Goal: Information Seeking & Learning: Learn about a topic

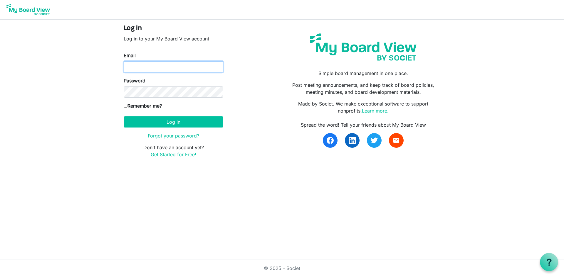
click at [127, 66] on input "Email" at bounding box center [174, 66] width 100 height 11
type input "[EMAIL_ADDRESS][DOMAIN_NAME]"
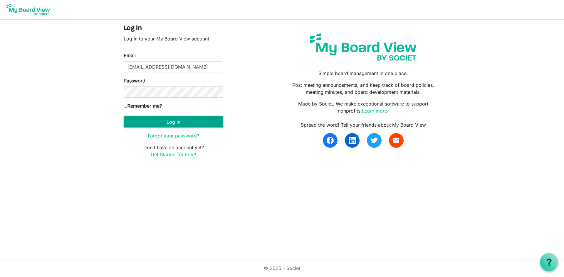
click at [166, 118] on button "Log in" at bounding box center [174, 122] width 100 height 11
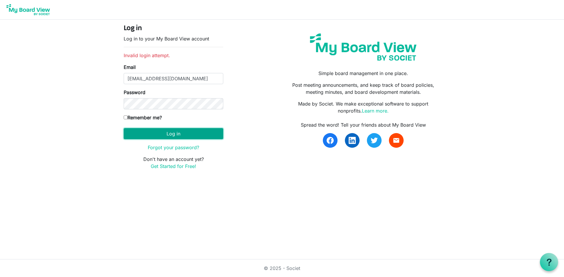
click at [161, 136] on button "Log in" at bounding box center [174, 133] width 100 height 11
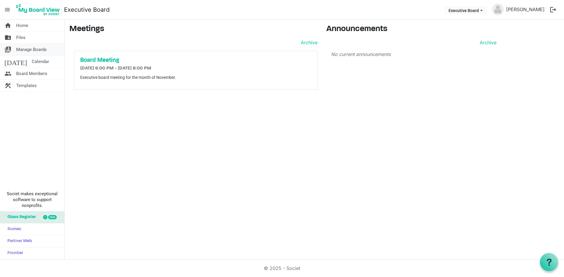
click at [34, 50] on span "Manage Boards" at bounding box center [31, 50] width 31 height 12
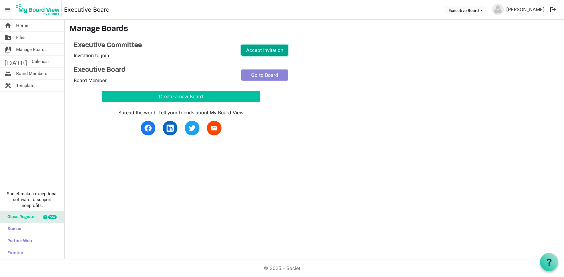
click at [260, 51] on link "Accept Invitation" at bounding box center [264, 50] width 47 height 11
click at [260, 51] on link "Go to Board" at bounding box center [264, 50] width 47 height 11
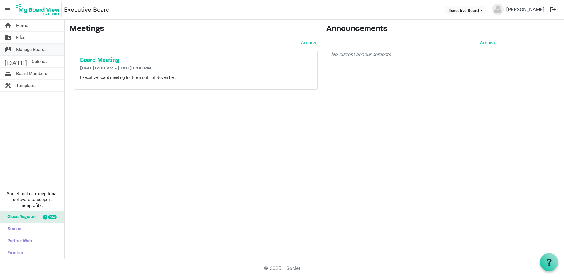
click at [33, 48] on span "Manage Boards" at bounding box center [31, 50] width 31 height 12
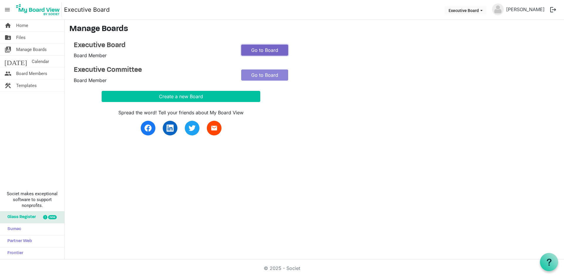
click at [262, 51] on link "Go to Board" at bounding box center [264, 50] width 47 height 11
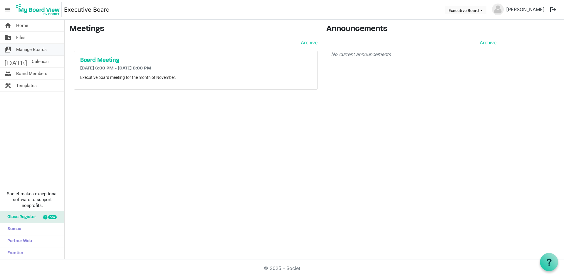
click at [36, 50] on span "Manage Boards" at bounding box center [31, 50] width 31 height 12
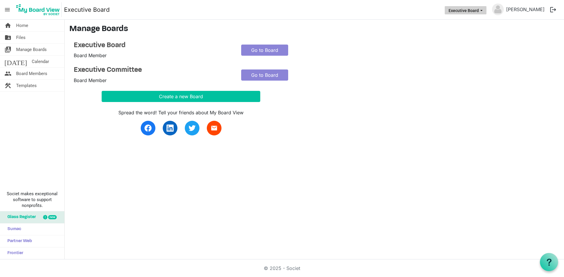
click at [485, 11] on button "Executive Board" at bounding box center [466, 10] width 42 height 8
click at [484, 32] on li "Executive Committee" at bounding box center [484, 32] width 48 height 11
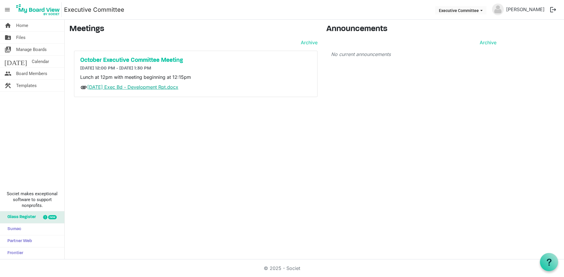
click at [136, 87] on link "[DATE] Exec Bd - Development Rpt.docx" at bounding box center [132, 87] width 91 height 6
click at [22, 37] on span "Files" at bounding box center [20, 38] width 9 height 12
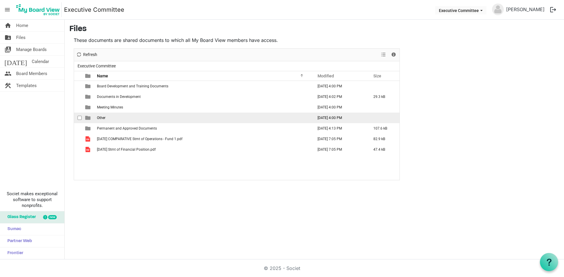
click at [158, 120] on td "Other" at bounding box center [203, 118] width 216 height 11
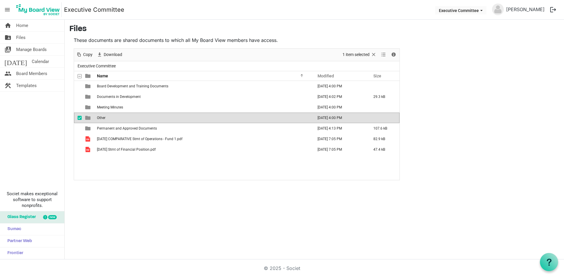
click at [167, 119] on td "Other" at bounding box center [203, 118] width 216 height 11
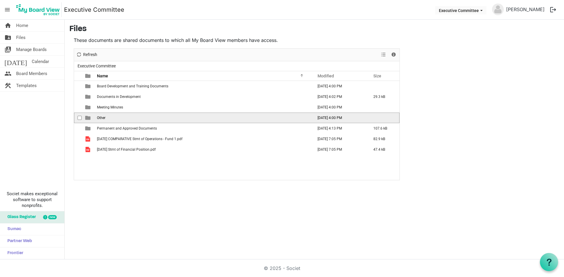
click at [167, 119] on td "Other" at bounding box center [203, 118] width 216 height 11
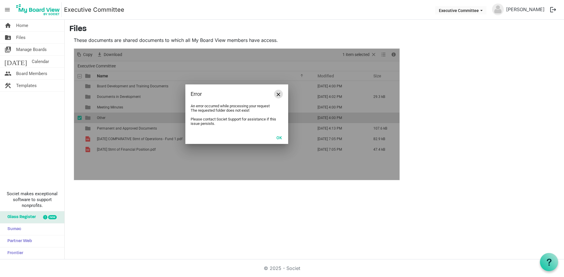
click at [279, 95] on span "Close" at bounding box center [279, 95] width 4 height 4
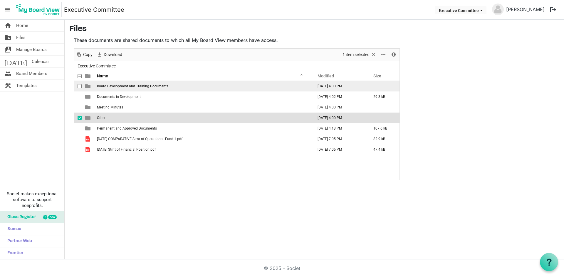
click at [129, 87] on span "Board Development and Training Documents" at bounding box center [132, 86] width 71 height 4
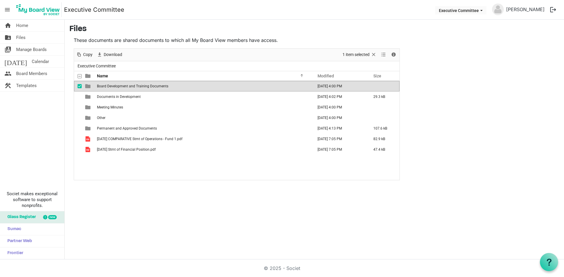
click at [129, 87] on span "Board Development and Training Documents" at bounding box center [132, 86] width 71 height 4
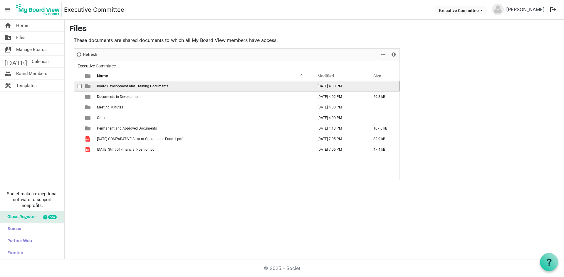
click at [129, 87] on span "Board Development and Training Documents" at bounding box center [132, 86] width 71 height 4
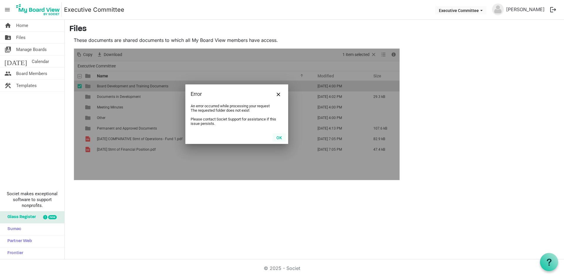
click at [279, 139] on button "OK" at bounding box center [278, 138] width 13 height 8
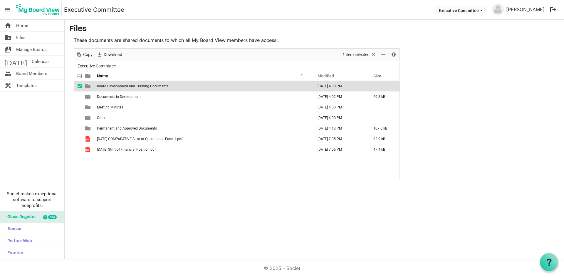
click at [169, 88] on td "Board Development and Training Documents" at bounding box center [203, 86] width 216 height 11
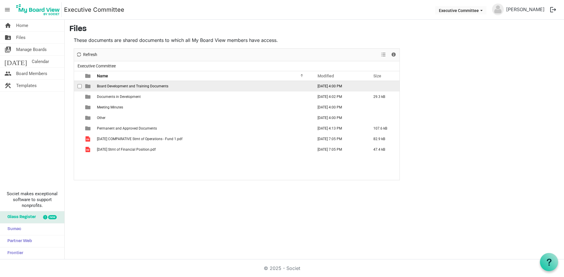
click at [169, 88] on td "Board Development and Training Documents" at bounding box center [203, 86] width 216 height 11
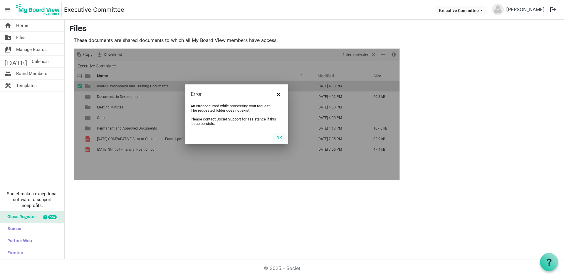
click at [280, 137] on button "OK" at bounding box center [278, 138] width 13 height 8
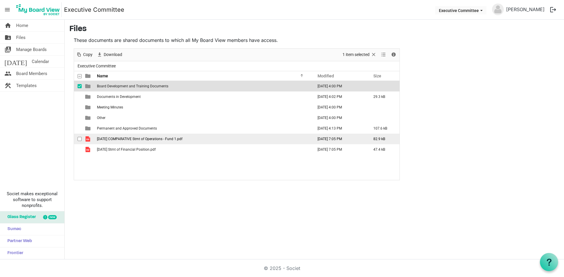
click at [118, 140] on span "[DATE] COMPARATIVE Stmt of Operations - Fund 1.pdf" at bounding box center [139, 139] width 85 height 4
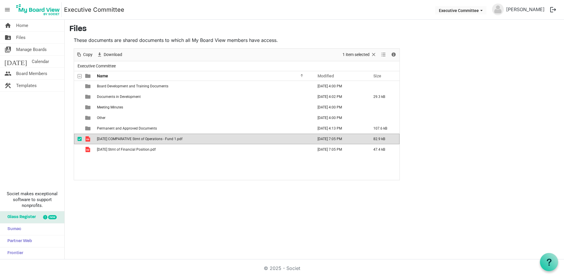
click at [118, 140] on span "[DATE] COMPARATIVE Stmt of Operations - Fund 1.pdf" at bounding box center [139, 139] width 85 height 4
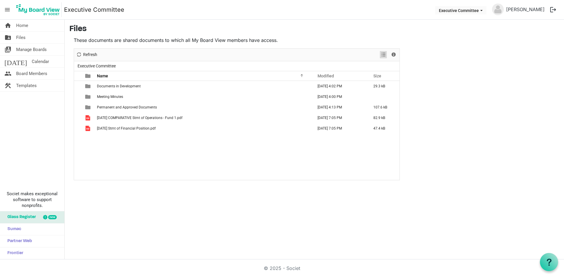
click at [382, 56] on span "View dropdownbutton" at bounding box center [383, 54] width 7 height 7
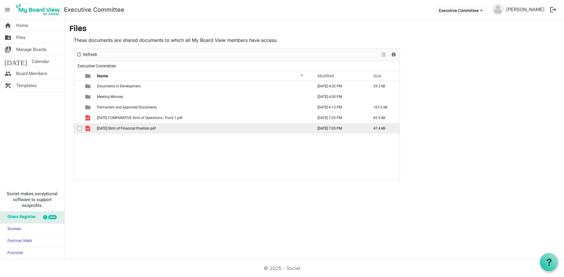
click at [80, 128] on span "checkbox" at bounding box center [80, 129] width 4 height 4
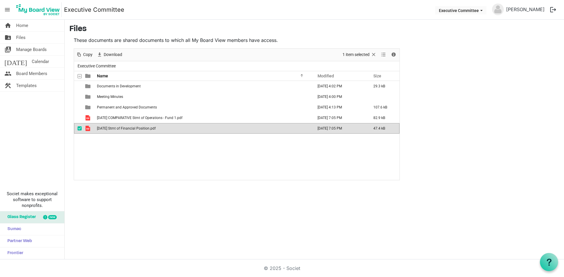
click at [80, 128] on span "checkbox" at bounding box center [80, 129] width 4 height 4
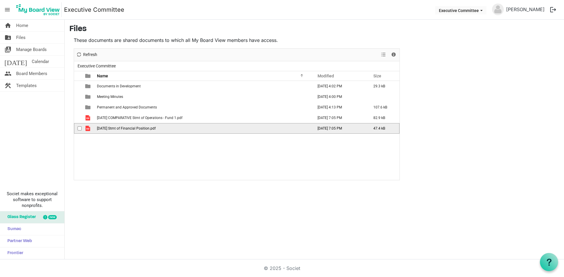
click at [80, 128] on span "checkbox" at bounding box center [80, 129] width 4 height 4
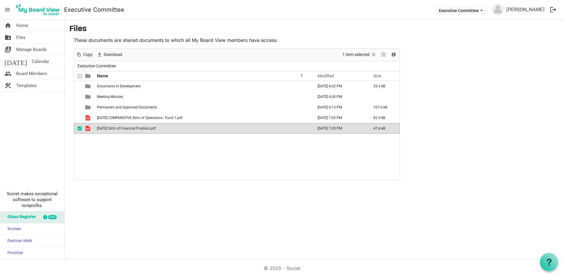
click at [111, 128] on span "[DATE] Stmt of Financial Position.pdf" at bounding box center [126, 129] width 59 height 4
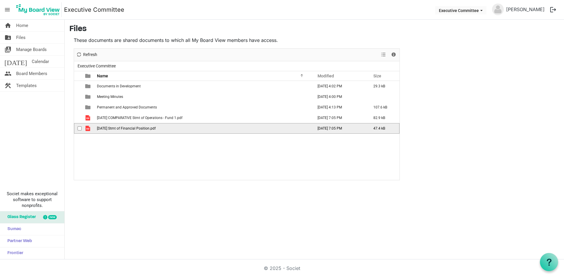
click at [111, 128] on span "[DATE] Stmt of Financial Position.pdf" at bounding box center [126, 129] width 59 height 4
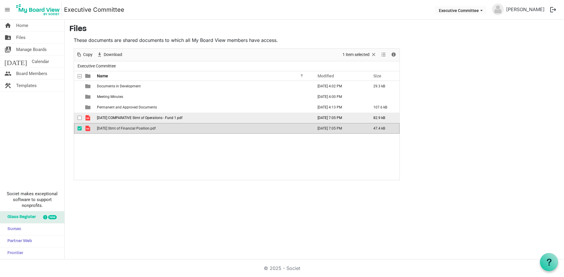
click at [132, 116] on span "[DATE] COMPARATIVE Stmt of Operations - Fund 1.pdf" at bounding box center [139, 118] width 85 height 4
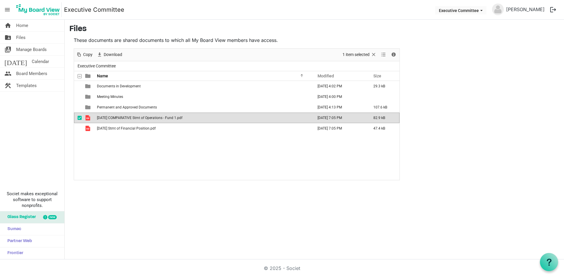
click at [133, 117] on span "[DATE] COMPARATIVE Stmt of Operations - Fund 1.pdf" at bounding box center [139, 118] width 85 height 4
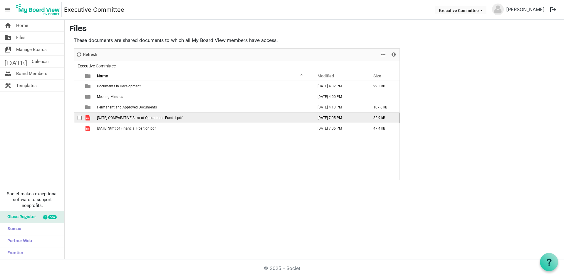
click at [187, 118] on td "Sep 2025 COMPARATIVE Stmt of Operations - Fund 1.pdf" at bounding box center [203, 118] width 216 height 11
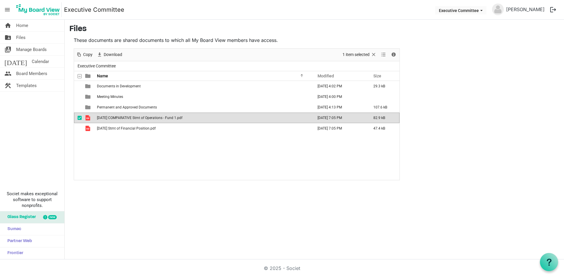
click at [182, 117] on span "[DATE] COMPARATIVE Stmt of Operations - Fund 1.pdf" at bounding box center [139, 118] width 85 height 4
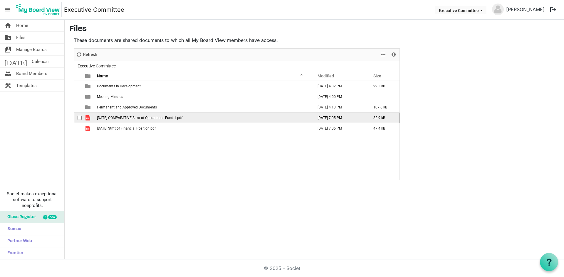
click at [182, 117] on span "Sep 2025 COMPARATIVE Stmt of Operations - Fund 1.pdf" at bounding box center [139, 118] width 85 height 4
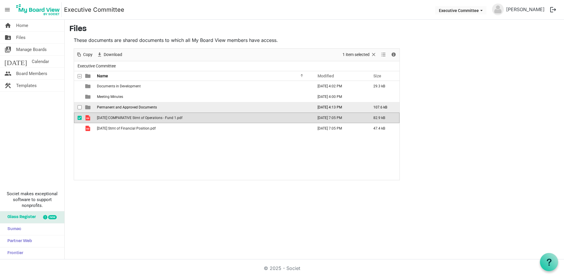
click at [148, 108] on span "Permanent and Approved Documents" at bounding box center [127, 107] width 60 height 4
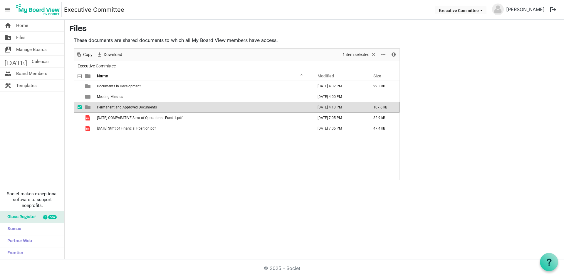
click at [148, 108] on span "Permanent and Approved Documents" at bounding box center [127, 107] width 60 height 4
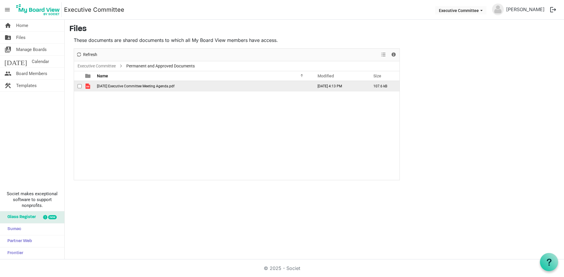
click at [132, 83] on td "October 2025 Executive Committee Meeting Agenda.pdf" at bounding box center [203, 86] width 216 height 11
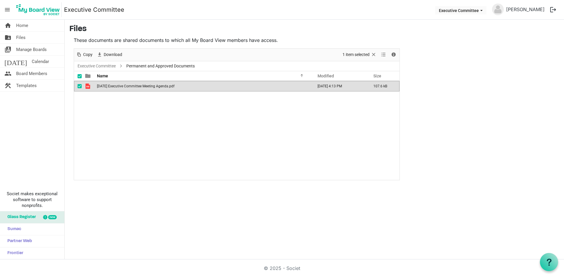
click at [323, 129] on div "October 2025 Executive Committee Meeting Agenda.pdf October 10, 2025 4:13 PM 10…" at bounding box center [236, 130] width 325 height 99
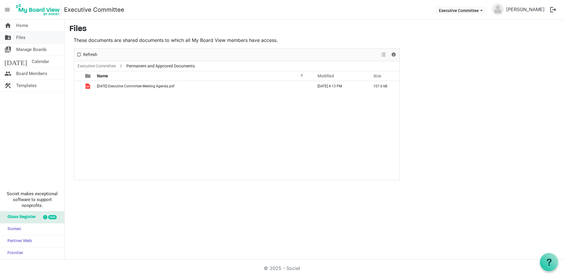
click at [25, 37] on span "Files" at bounding box center [20, 38] width 9 height 12
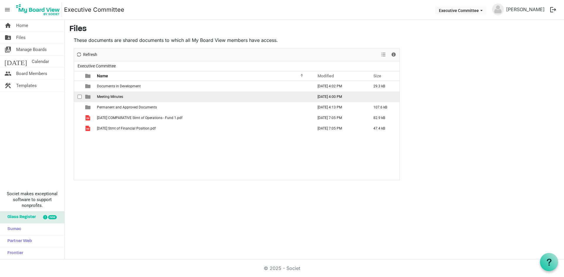
click at [147, 96] on td "Meeting Minutes" at bounding box center [203, 97] width 216 height 11
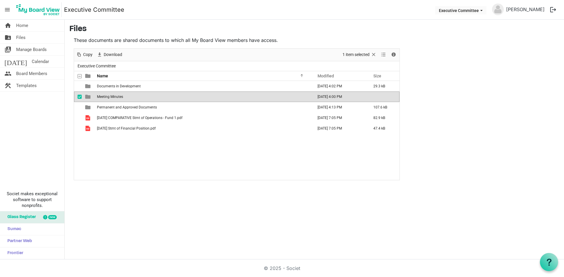
click at [147, 96] on td "Meeting Minutes" at bounding box center [203, 97] width 216 height 11
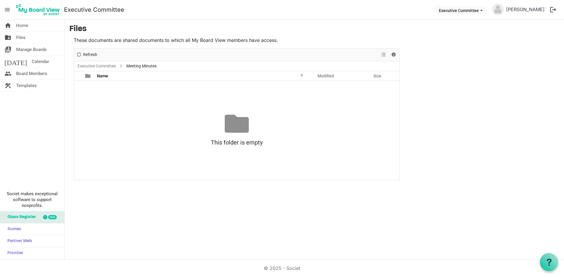
click at [171, 101] on div "No records to display This folder is empty Drag files here to upload" at bounding box center [236, 130] width 325 height 99
click at [33, 38] on link "folder_shared Files" at bounding box center [32, 38] width 64 height 12
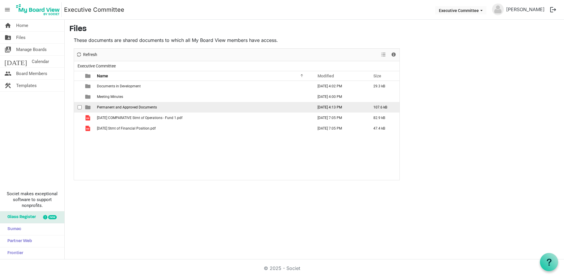
click at [133, 107] on span "Permanent and Approved Documents" at bounding box center [127, 107] width 60 height 4
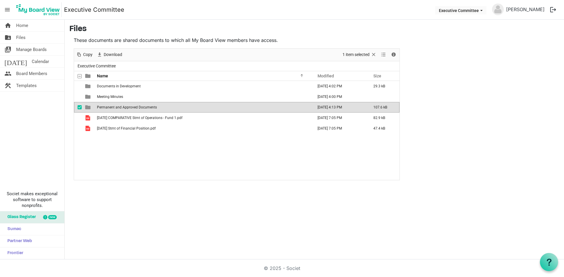
click at [133, 107] on span "Permanent and Approved Documents" at bounding box center [127, 107] width 60 height 4
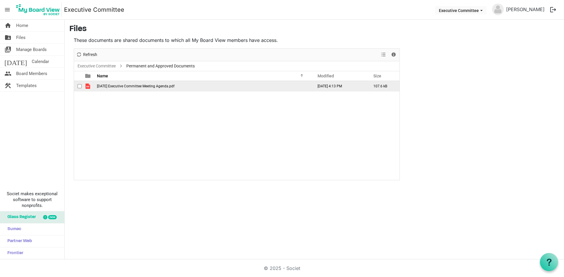
click at [148, 85] on span "October 2025 Executive Committee Meeting Agenda.pdf" at bounding box center [136, 86] width 78 height 4
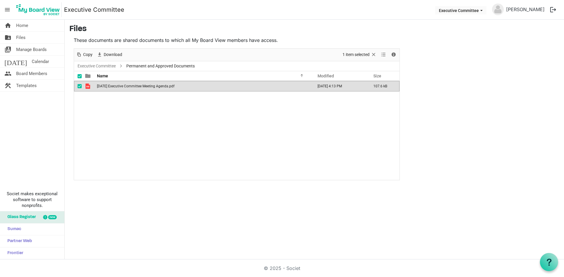
click at [129, 86] on span "October 2025 Executive Committee Meeting Agenda.pdf" at bounding box center [136, 86] width 78 height 4
click at [88, 85] on span "is template cell column header type" at bounding box center [87, 86] width 5 height 5
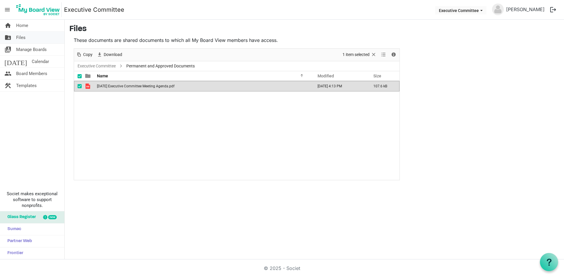
click at [44, 39] on link "folder_shared Files" at bounding box center [32, 38] width 64 height 12
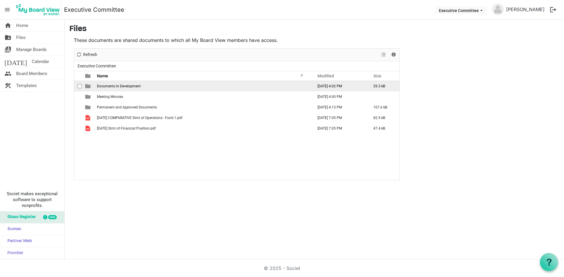
click at [152, 85] on td "Documents in Development" at bounding box center [203, 86] width 216 height 11
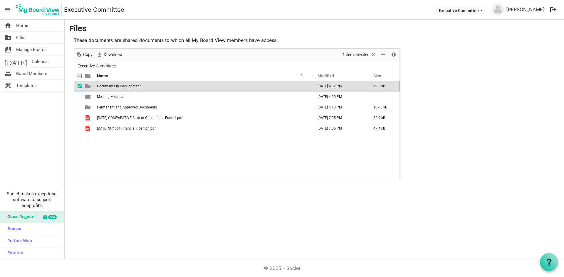
click at [152, 85] on td "Documents in Development" at bounding box center [203, 86] width 216 height 11
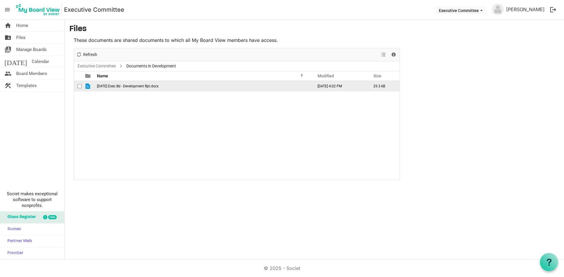
click at [152, 85] on span "[DATE] Exec Bd - Development Rpt.docx" at bounding box center [128, 86] width 62 height 4
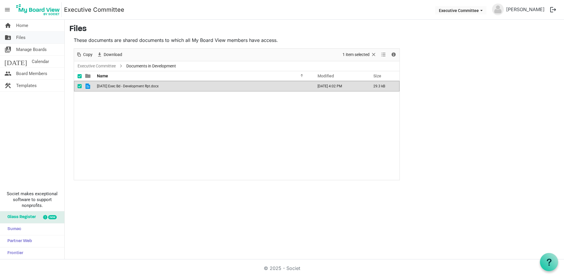
click at [31, 36] on link "folder_shared Files" at bounding box center [32, 38] width 64 height 12
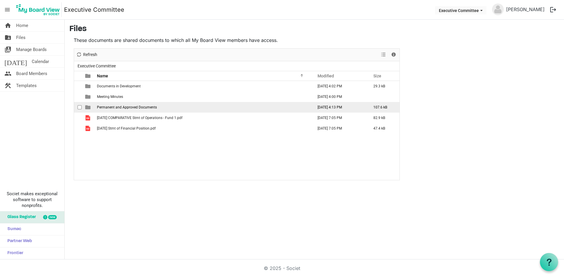
click at [150, 106] on span "Permanent and Approved Documents" at bounding box center [127, 107] width 60 height 4
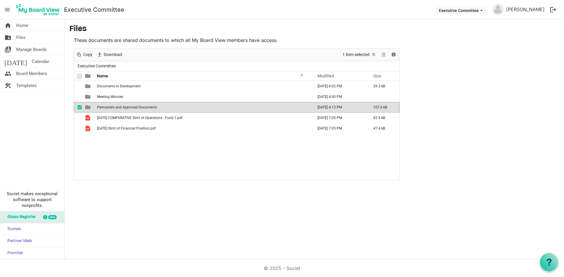
click at [150, 106] on span "Permanent and Approved Documents" at bounding box center [127, 107] width 60 height 4
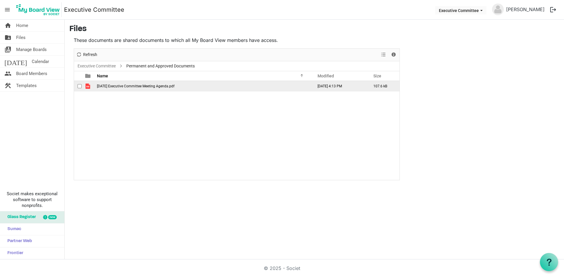
click at [150, 86] on span "[DATE] Executive Committee Meeting Agenda.pdf" at bounding box center [136, 86] width 78 height 4
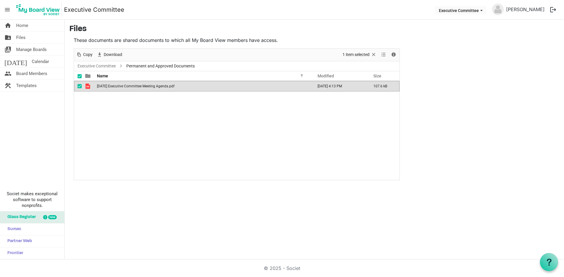
click at [43, 116] on div "home Home folder_shared Files switch_account Manage Boards today Calendar peopl…" at bounding box center [32, 140] width 65 height 240
